Goal: Task Accomplishment & Management: Complete application form

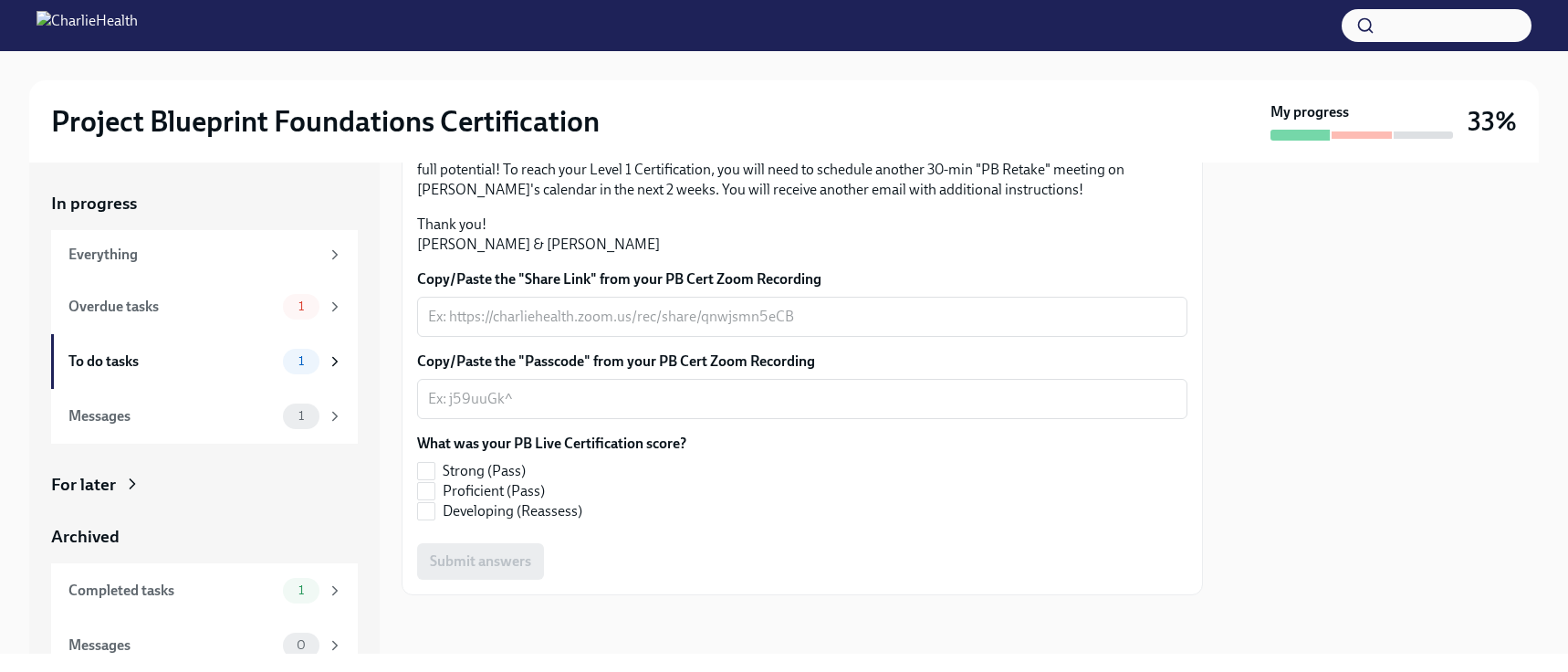
scroll to position [489, 0]
click at [643, 337] on div "x ​" at bounding box center [802, 316] width 770 height 40
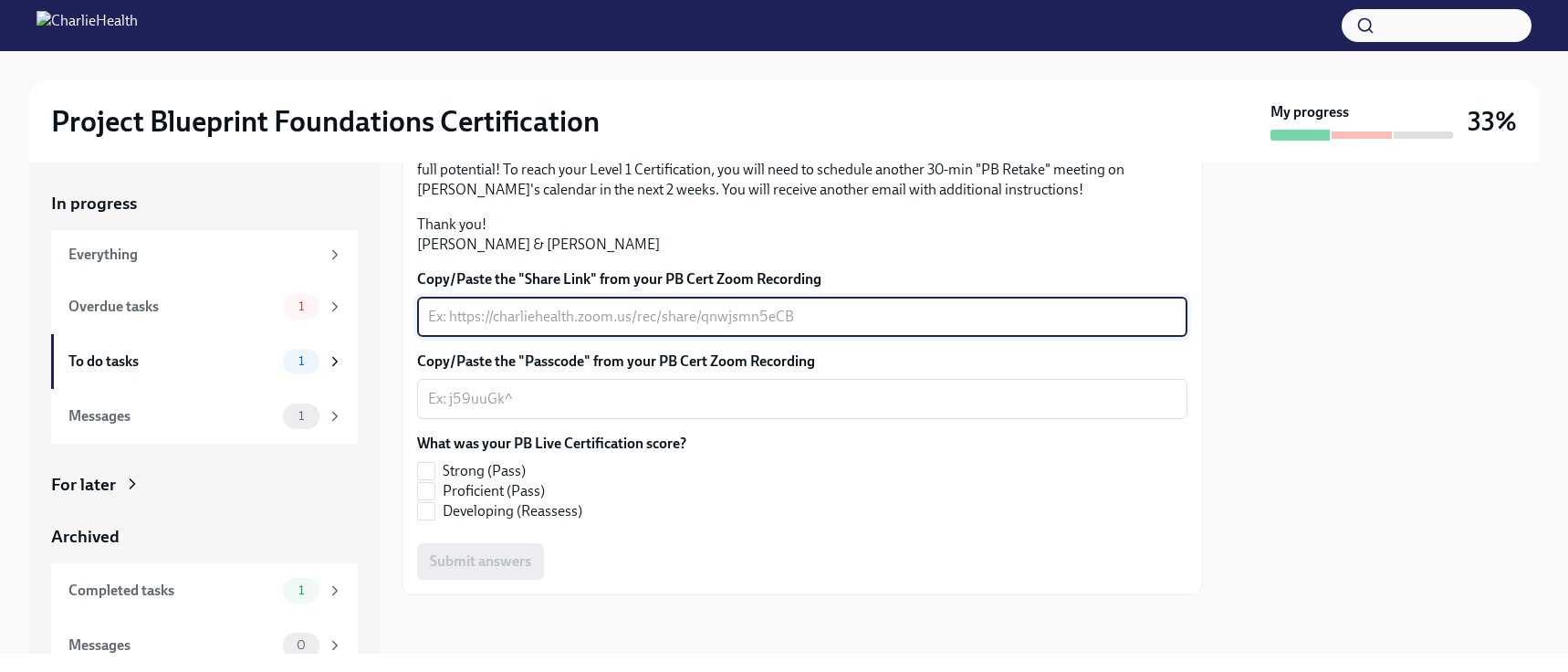
click at [644, 315] on textarea "Copy/Paste the "Share Link" from your PB Cert Zoom Recording" at bounding box center [803, 316] width 748 height 22
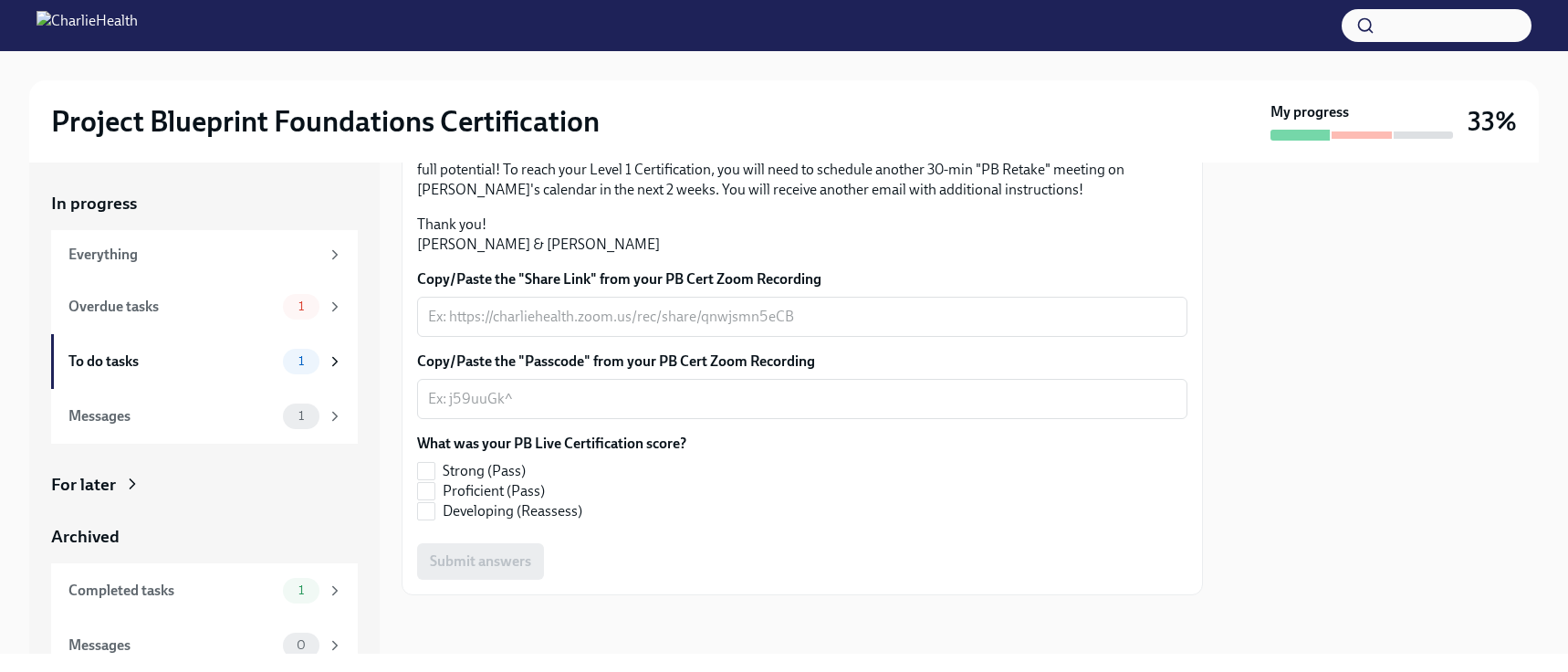
scroll to position [475, 0]
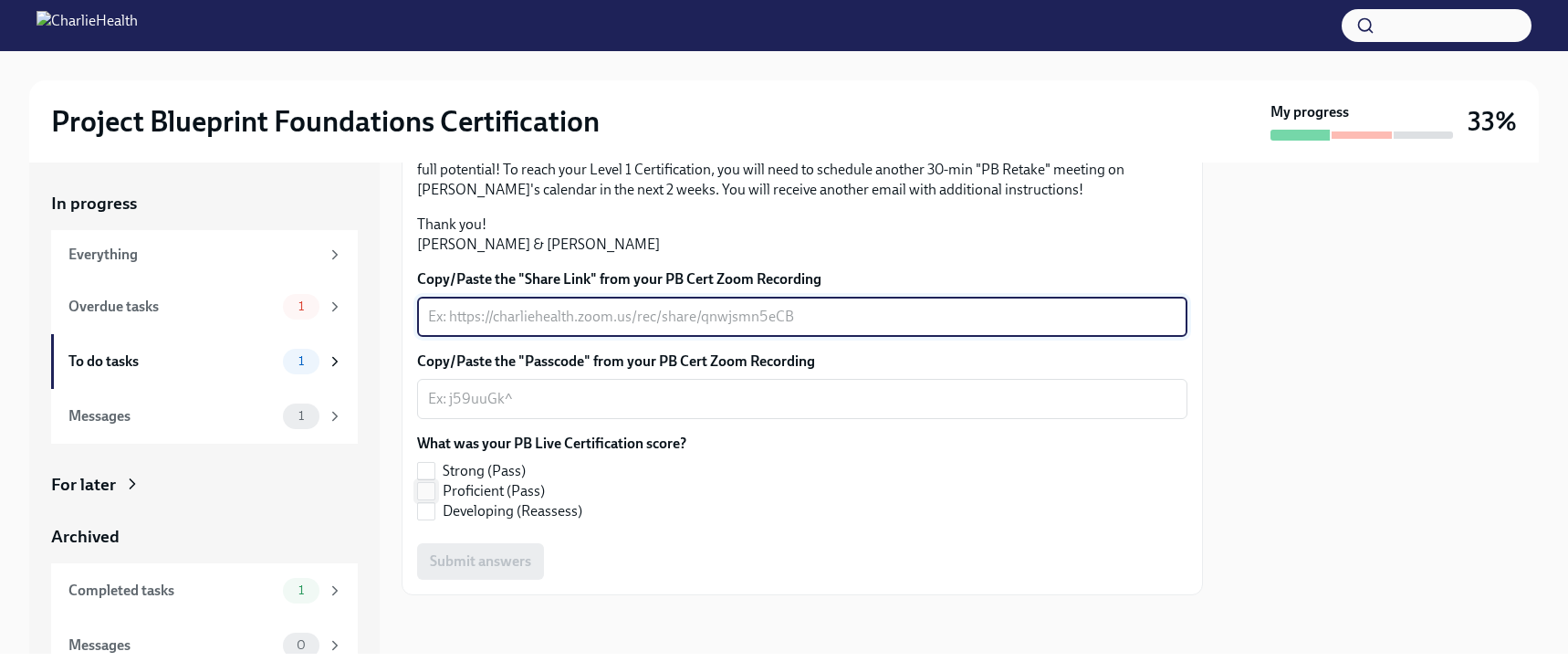
click at [432, 500] on input "Proficient (Pass)" at bounding box center [427, 491] width 17 height 17
checkbox input "true"
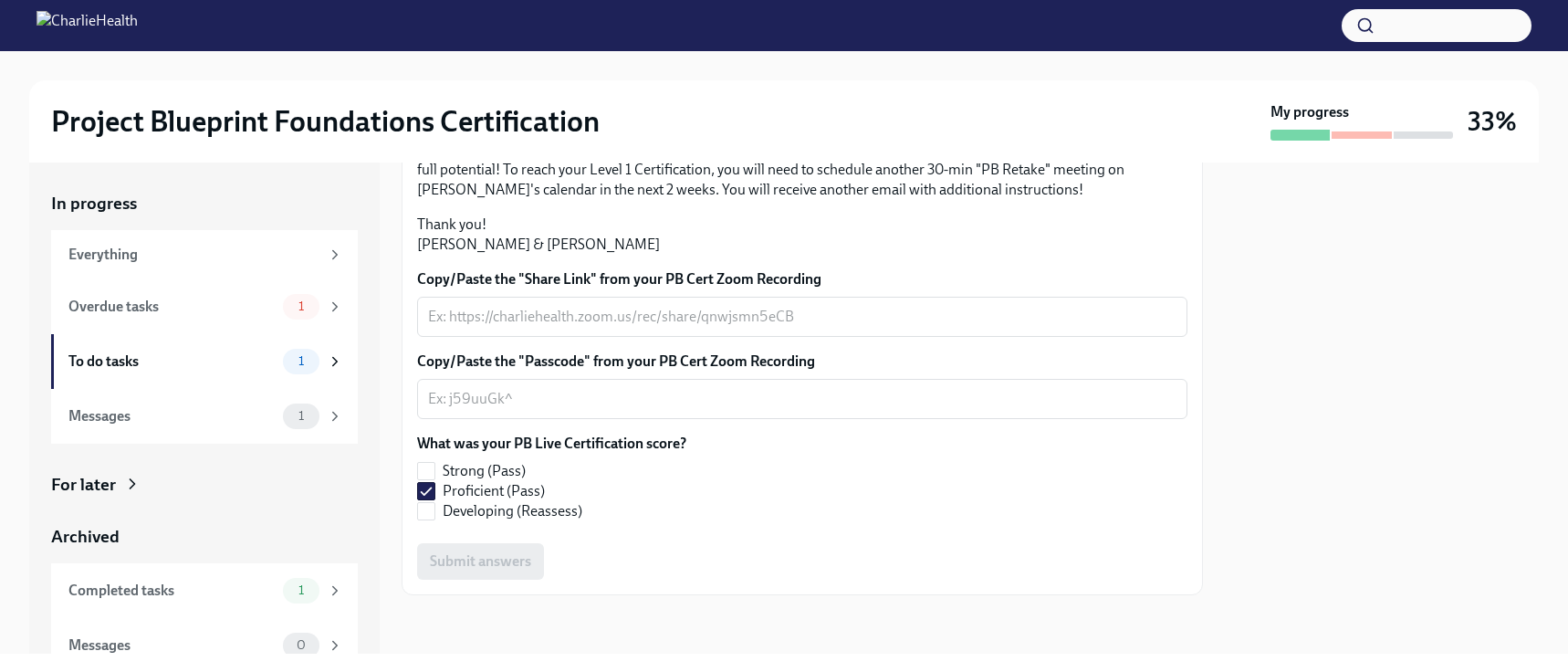
scroll to position [489, 0]
click at [559, 412] on div "x ​" at bounding box center [802, 399] width 770 height 40
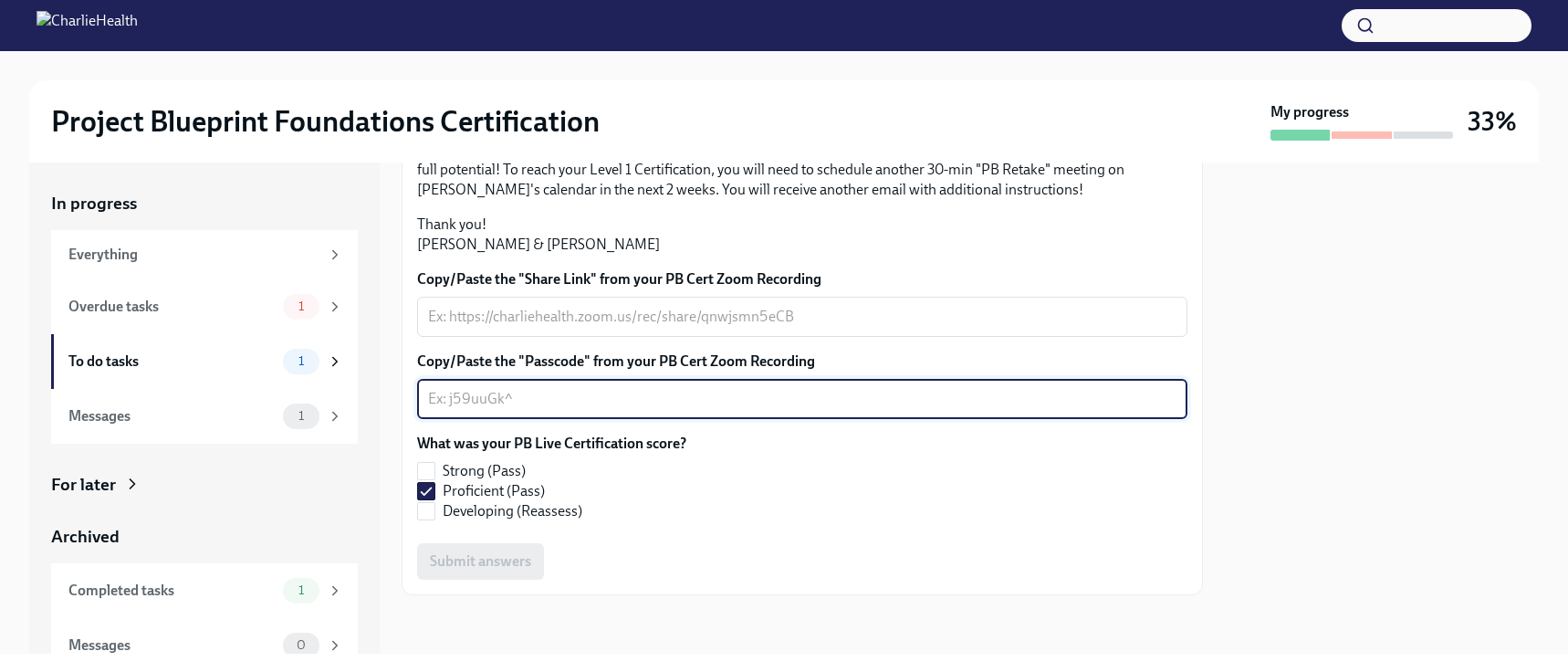
scroll to position [327, 0]
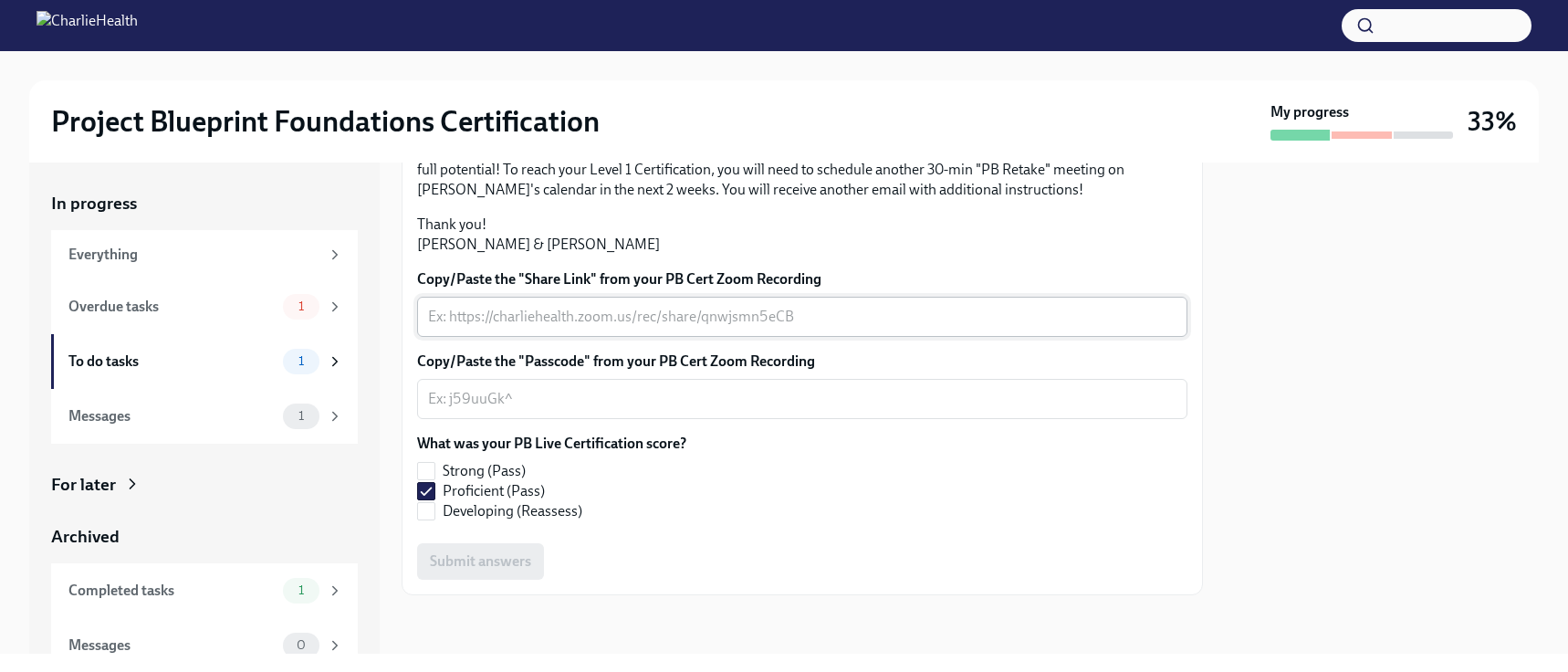
click at [557, 337] on div "x ​" at bounding box center [802, 316] width 770 height 40
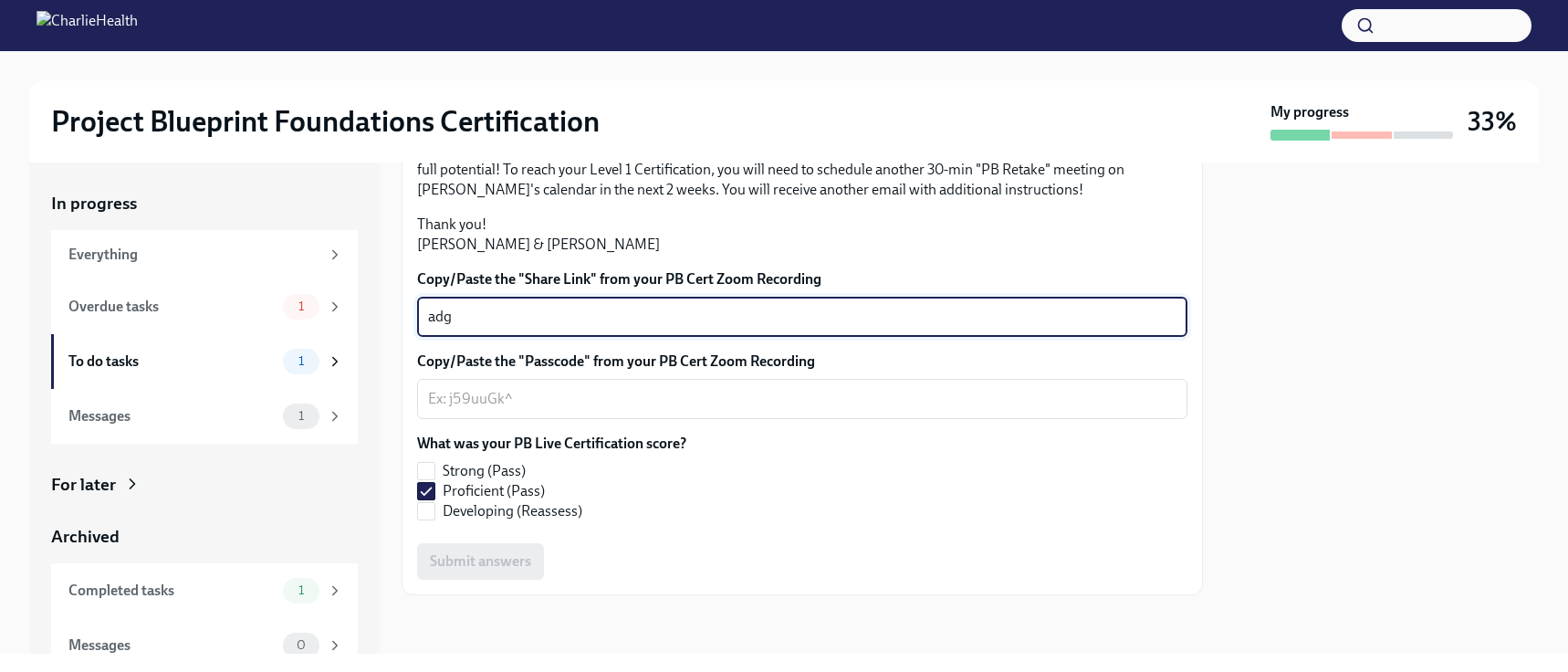
type textarea "adgf"
drag, startPoint x: 694, startPoint y: 470, endPoint x: 196, endPoint y: 426, distance: 499.9
click at [196, 426] on div "In progress Everything Overdue tasks 1 To do tasks 1 Messages 1 For later Archi…" at bounding box center [784, 408] width 1510 height 491
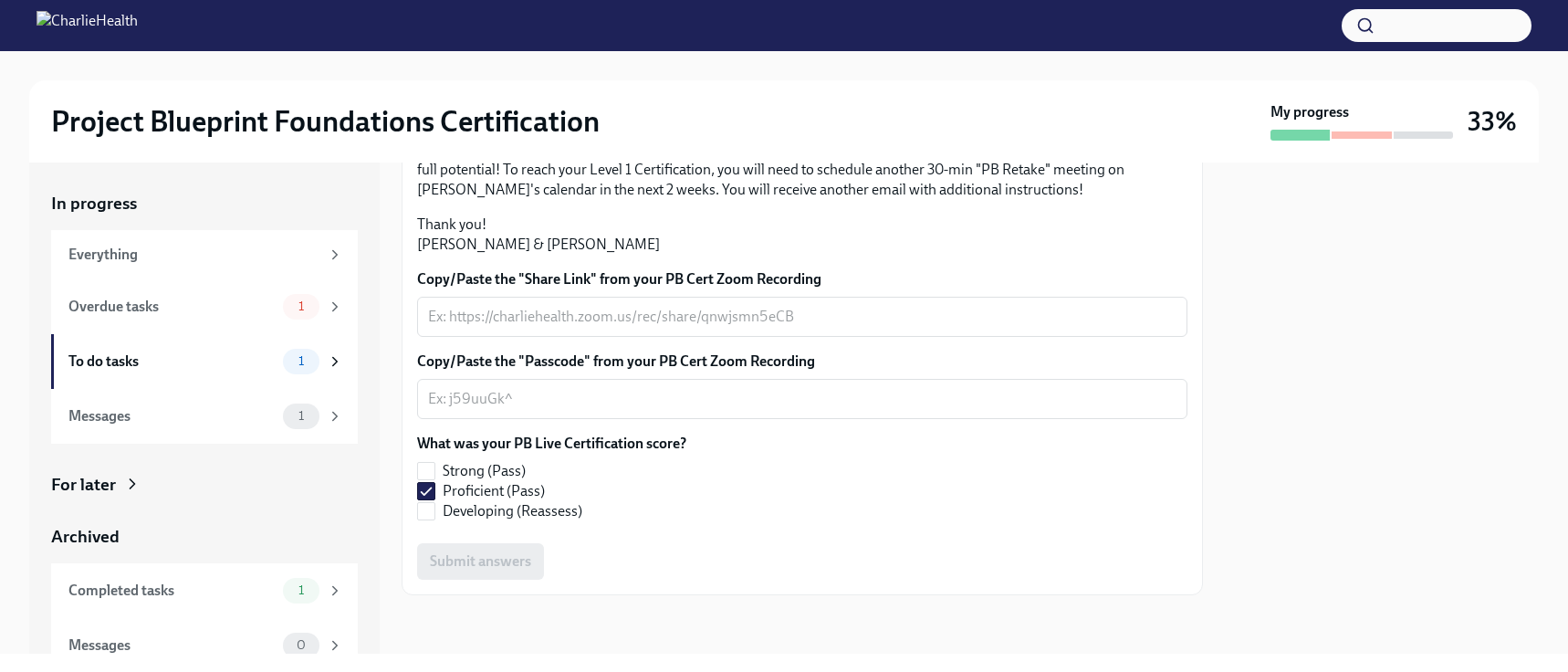
scroll to position [489, 0]
click at [491, 371] on label "Copy/Paste the "Passcode" from your PB Cert Zoom Recording" at bounding box center [802, 361] width 770 height 20
click at [491, 388] on textarea "Copy/Paste the "Passcode" from your PB Cert Zoom Recording" at bounding box center [803, 399] width 748 height 22
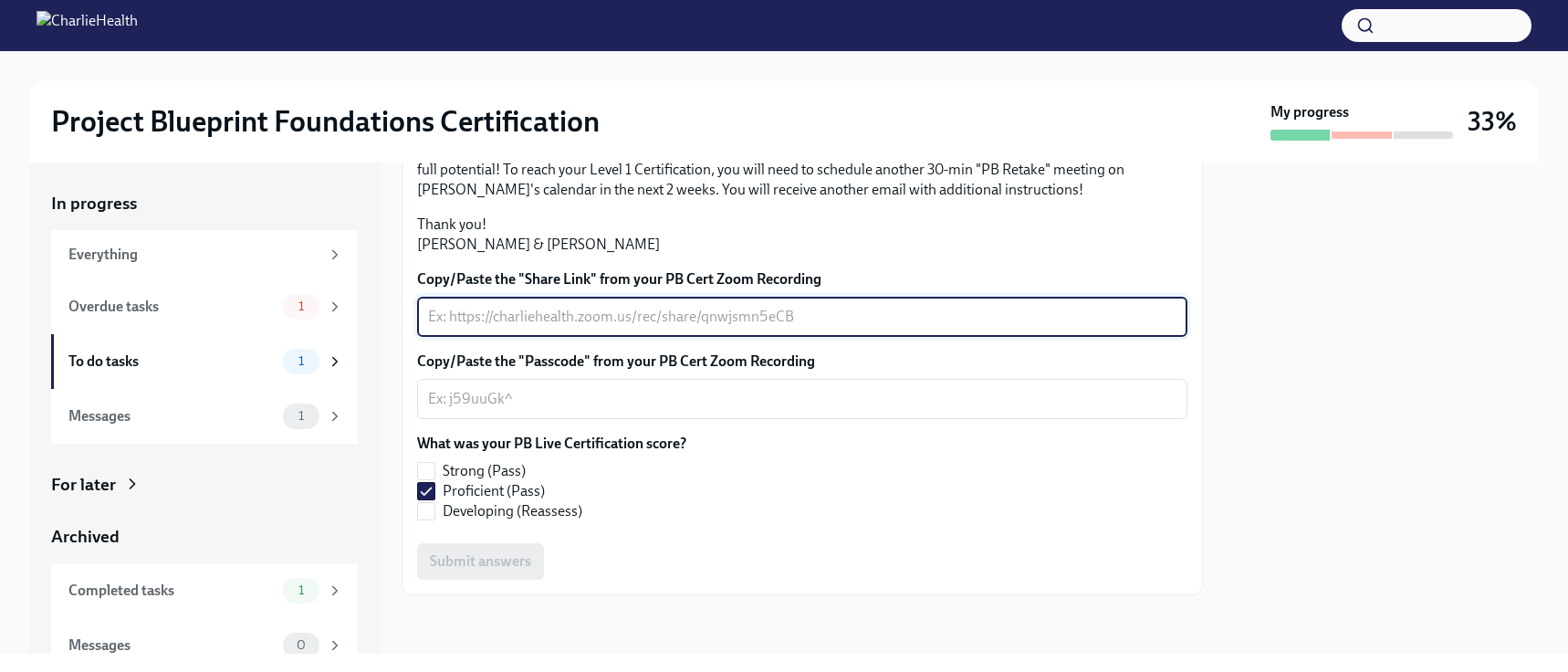
paste textarea "[URL][DOMAIN_NAME][DOMAIN_NAME]"
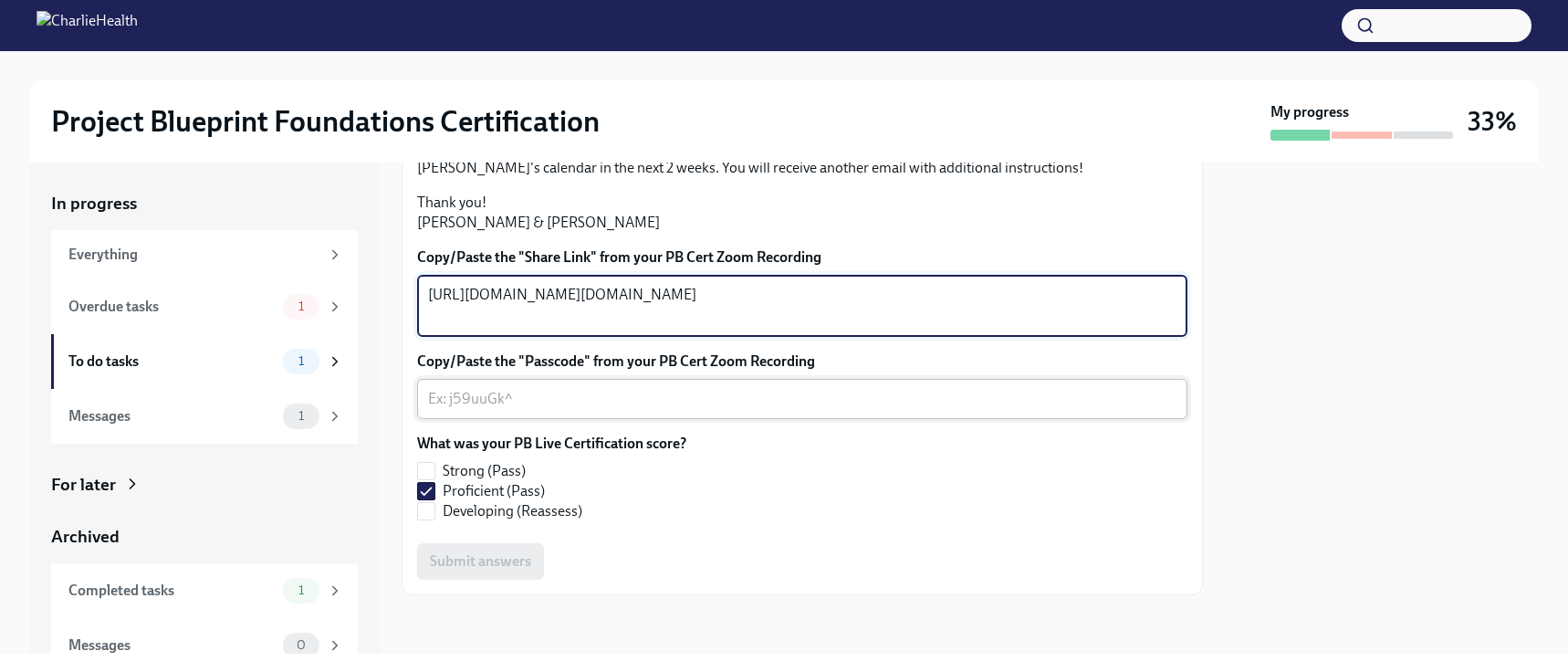
type textarea "[URL][DOMAIN_NAME][DOMAIN_NAME]"
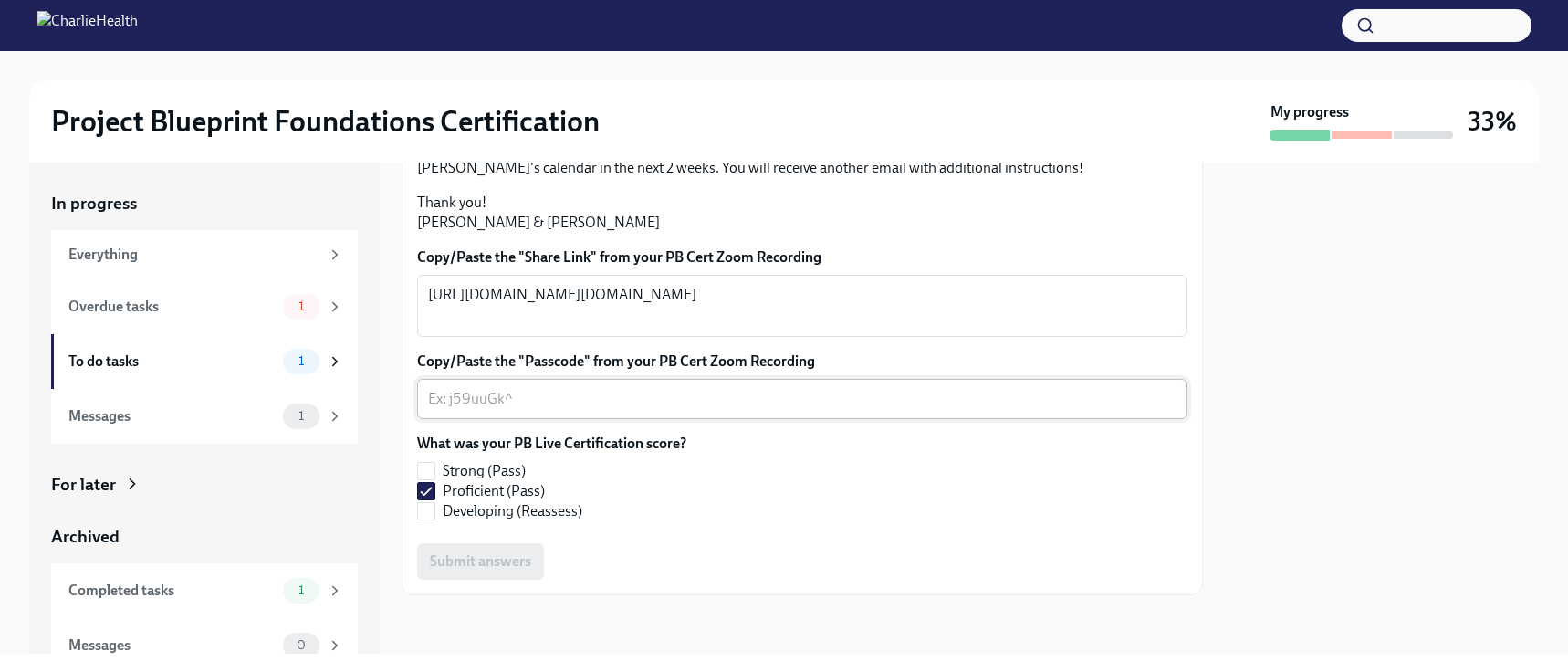
click at [791, 403] on div "x ​" at bounding box center [802, 399] width 770 height 40
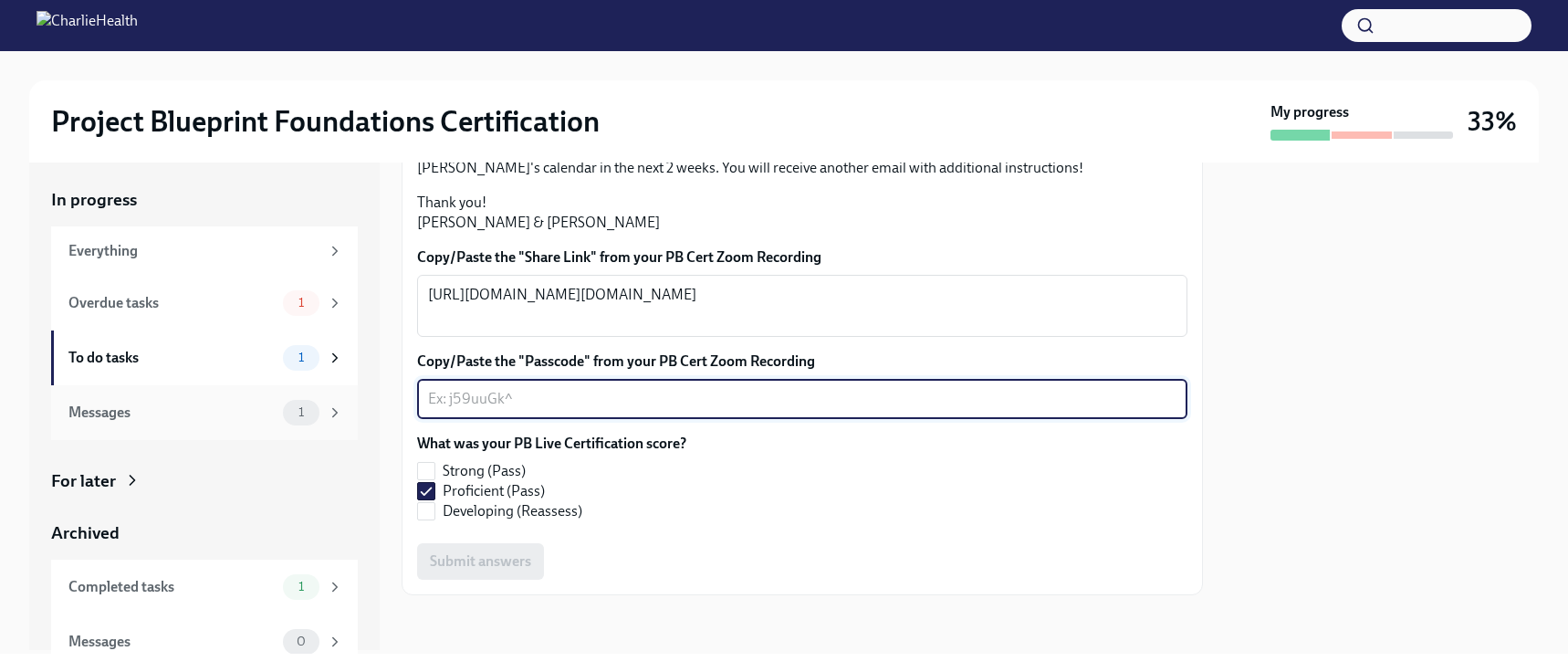
scroll to position [0, 0]
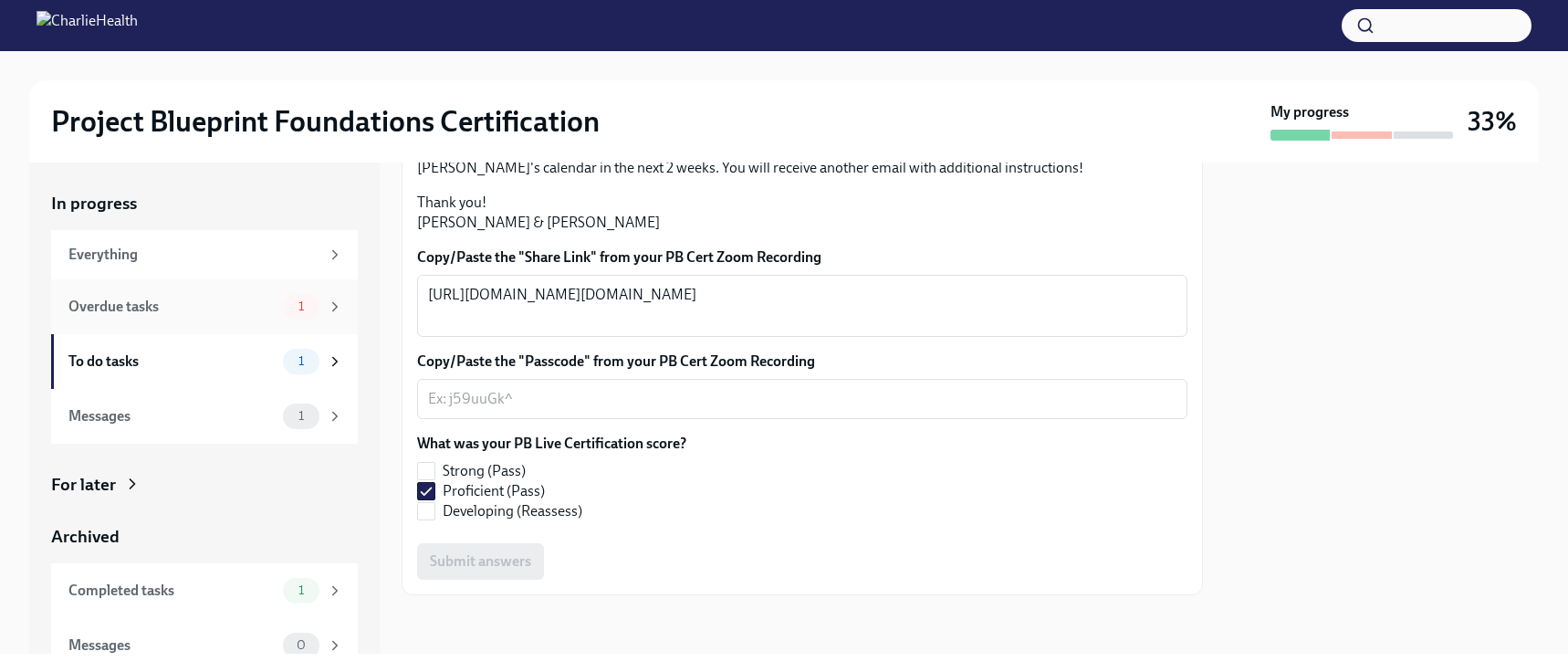
click at [225, 308] on div "Overdue tasks" at bounding box center [171, 306] width 207 height 20
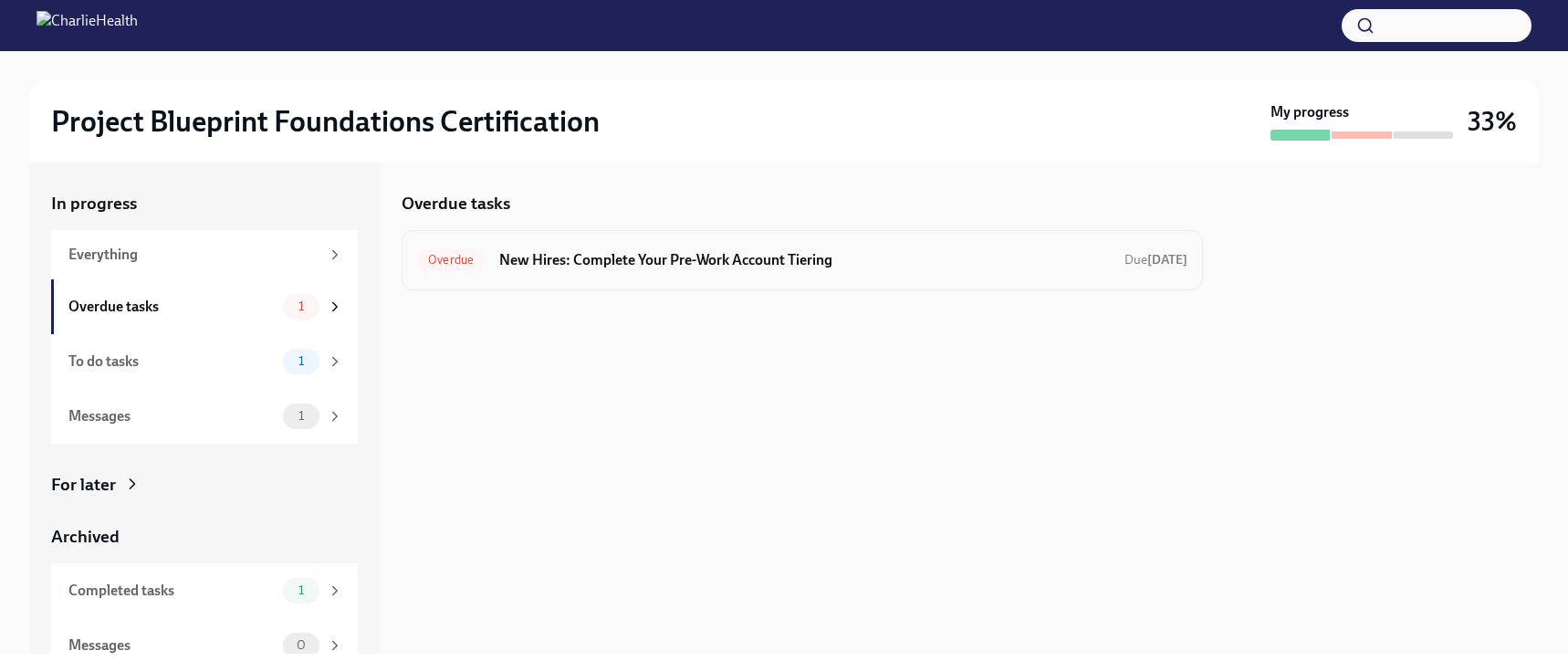
click at [530, 262] on h6 "New Hires: Complete Your Pre-Work Account Tiering" at bounding box center [805, 259] width 611 height 20
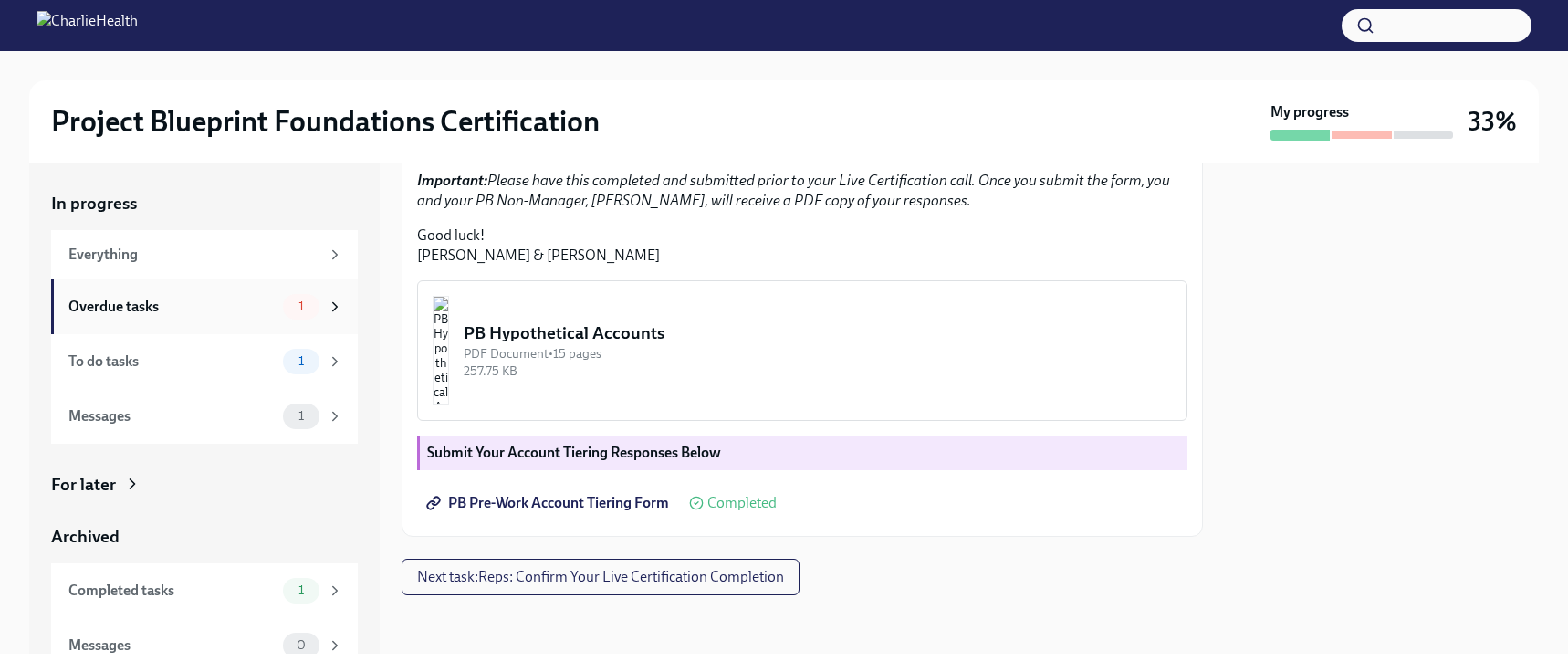
scroll to position [393, 0]
click at [122, 357] on div "To do tasks" at bounding box center [171, 361] width 207 height 20
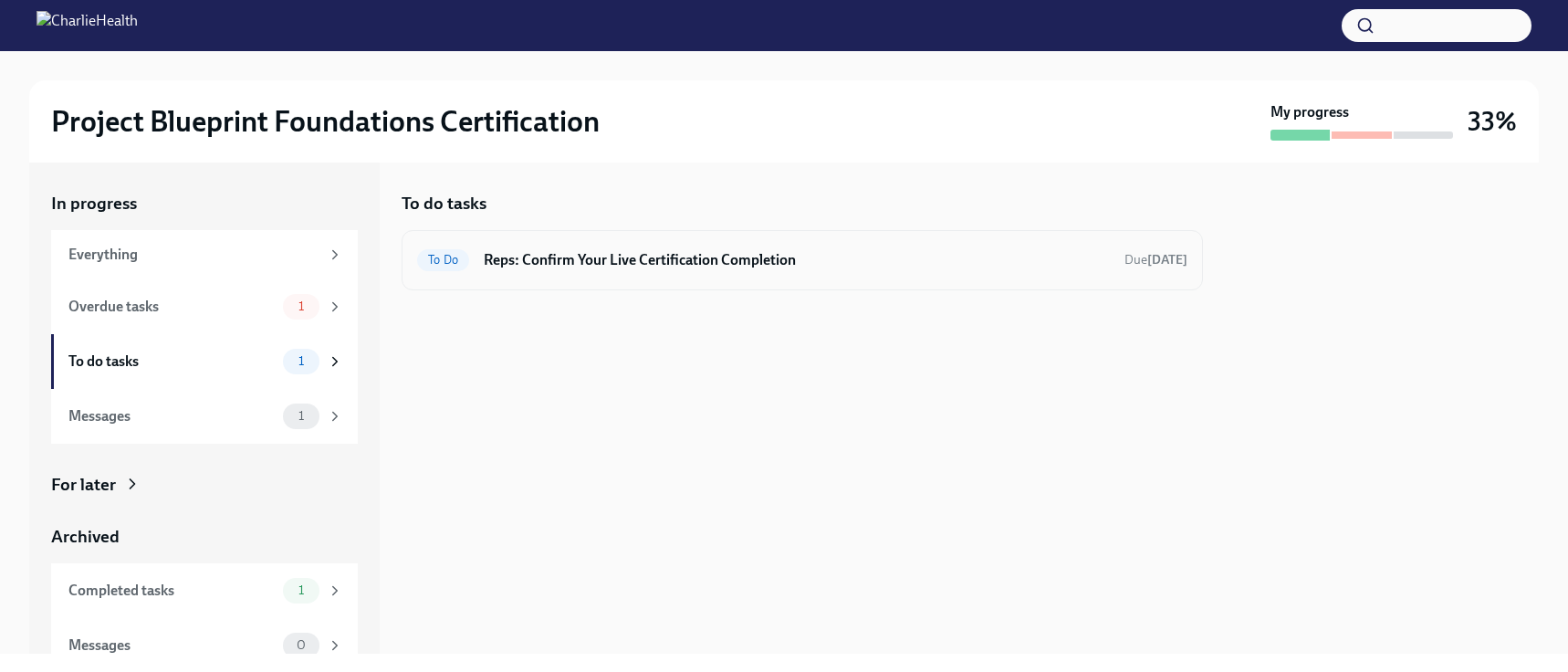
click at [578, 252] on h6 "Reps: Confirm Your Live Certification Completion" at bounding box center [796, 259] width 626 height 20
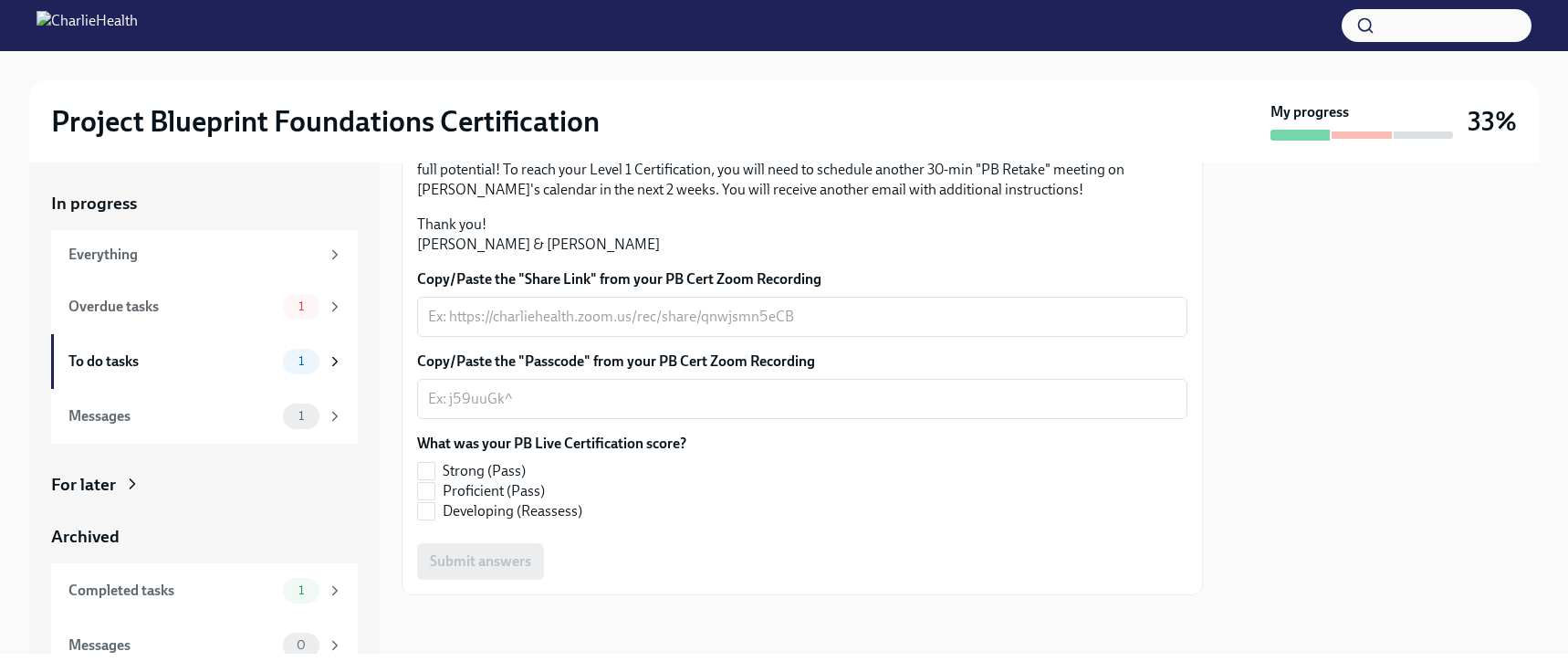
scroll to position [484, 0]
click at [423, 488] on input "Proficient (Pass)" at bounding box center [427, 491] width 17 height 17
checkbox input "true"
click at [589, 328] on textarea "Copy/Paste the "Share Link" from your PB Cert Zoom Recording" at bounding box center [803, 316] width 748 height 22
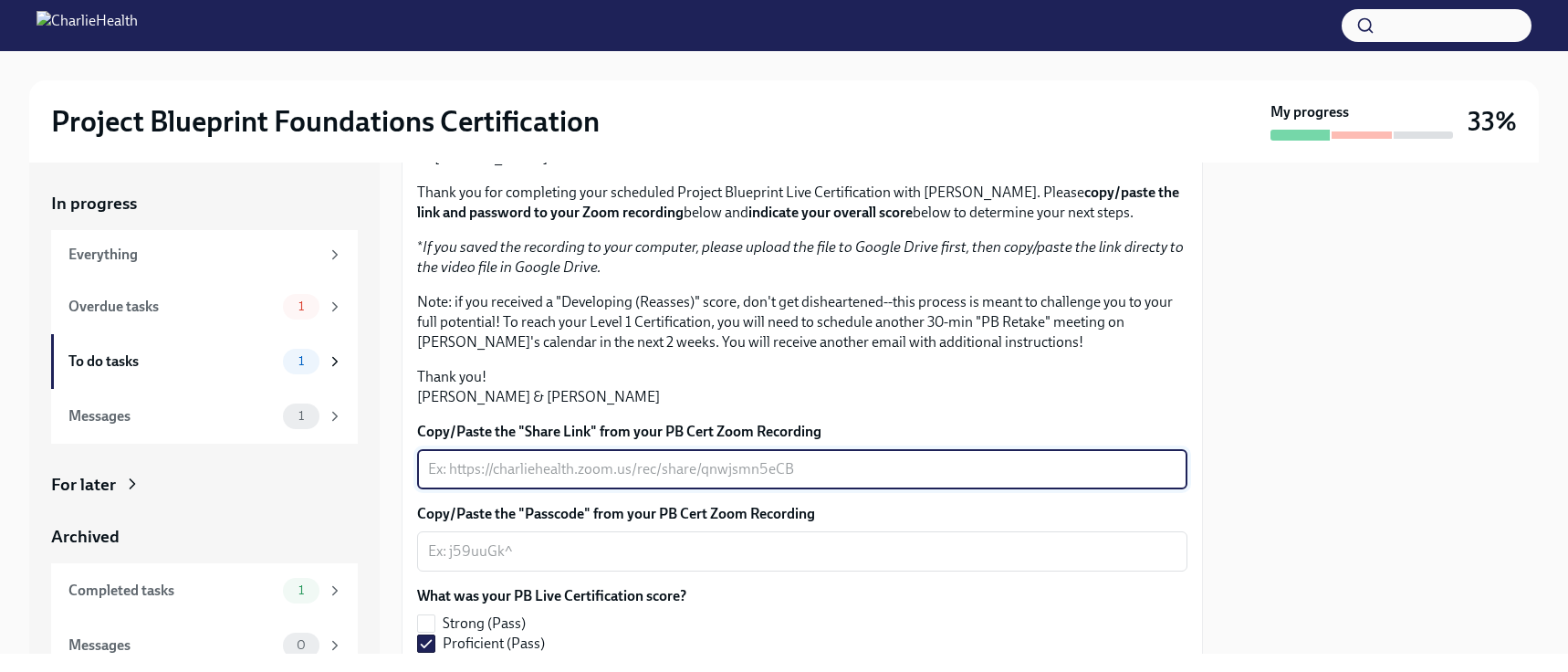
scroll to position [138, 0]
